Goal: Information Seeking & Learning: Learn about a topic

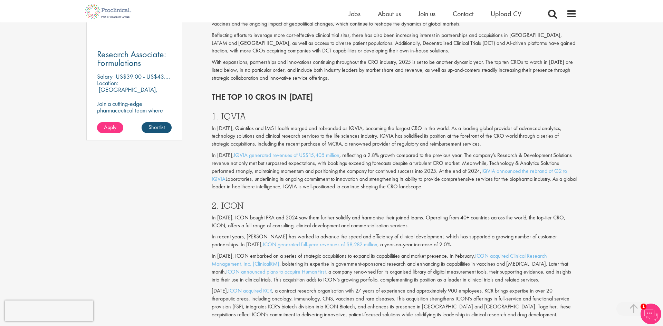
scroll to position [672, 0]
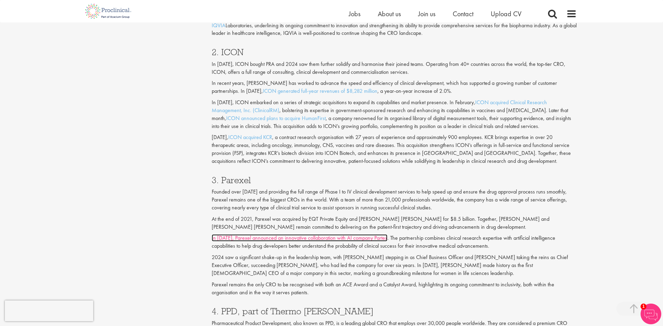
click at [298, 239] on link "In [DATE], Parexel announced an innovative collaboration with AI company Partex" at bounding box center [300, 238] width 176 height 7
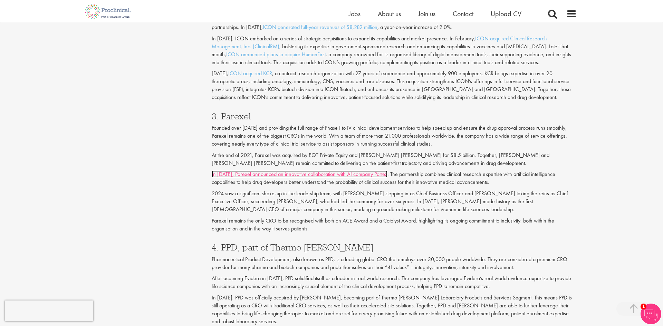
scroll to position [849, 0]
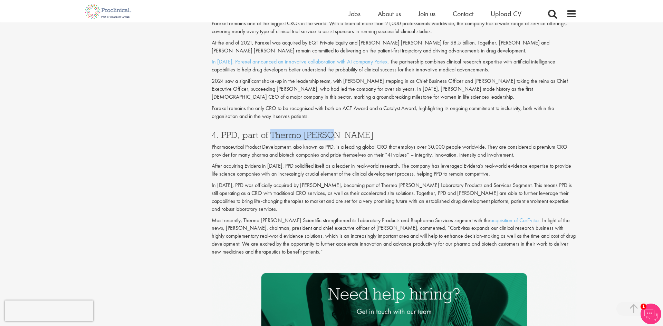
drag, startPoint x: 334, startPoint y: 136, endPoint x: 272, endPoint y: 133, distance: 62.6
click at [272, 133] on h3 "4. PPD, part of Thermo [PERSON_NAME]" at bounding box center [394, 135] width 365 height 9
copy h3 "Thermo [PERSON_NAME]"
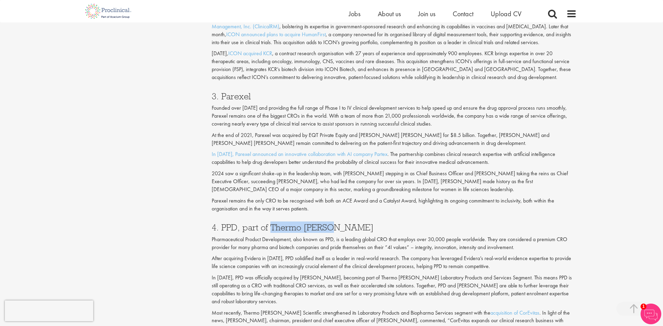
scroll to position [749, 0]
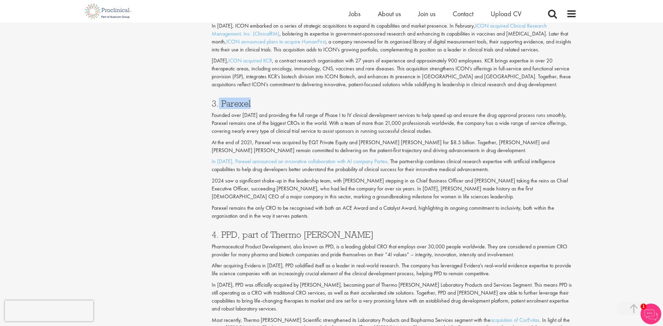
drag, startPoint x: 254, startPoint y: 99, endPoint x: 220, endPoint y: 108, distance: 35.6
click at [220, 108] on h3 "3. Parexel" at bounding box center [394, 103] width 365 height 9
copy h3 "Parexel"
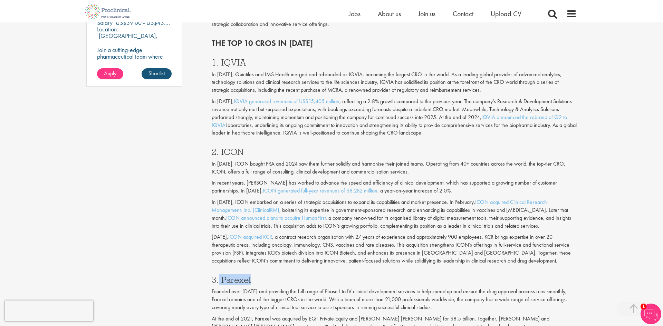
scroll to position [563, 0]
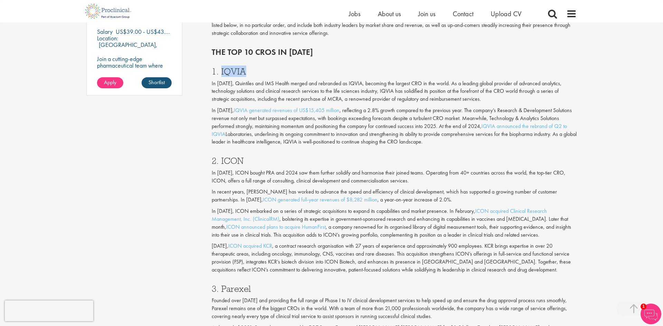
drag, startPoint x: 248, startPoint y: 70, endPoint x: 221, endPoint y: 73, distance: 27.1
click at [221, 73] on h3 "1. IQVIA" at bounding box center [394, 71] width 365 height 9
copy h3 "IQVIA"
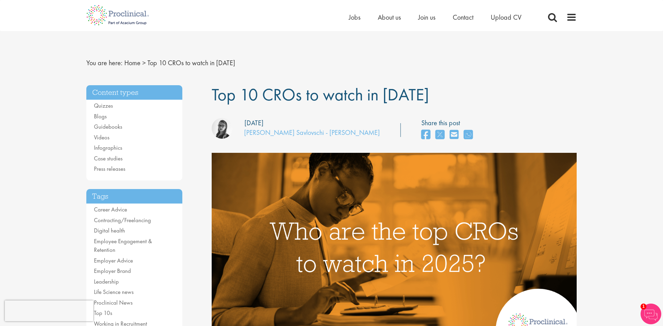
scroll to position [0, 0]
